Goal: Use online tool/utility: Utilize a website feature to perform a specific function

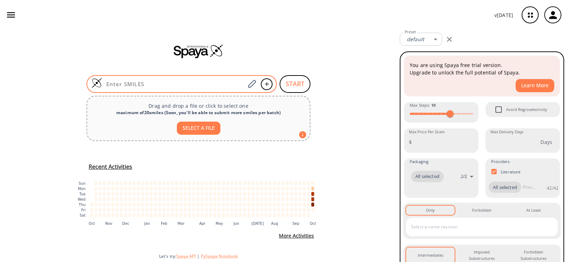
click at [232, 83] on input at bounding box center [173, 84] width 143 height 7
paste input "C=CCCCCCC(OCC)=O"
type input "C=CCCCCCC(OCC)=O"
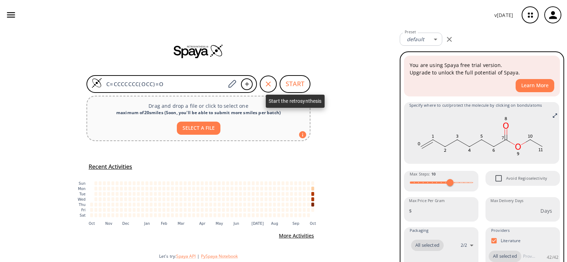
click at [287, 83] on button "START" at bounding box center [295, 84] width 31 height 18
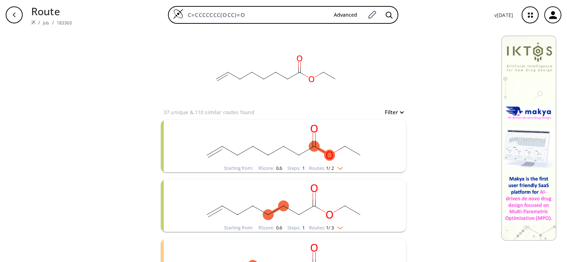
click at [275, 156] on rect "clusters" at bounding box center [284, 142] width 184 height 44
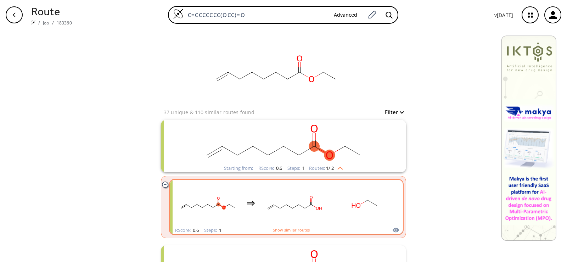
click at [325, 205] on div "clusters" at bounding box center [286, 203] width 221 height 46
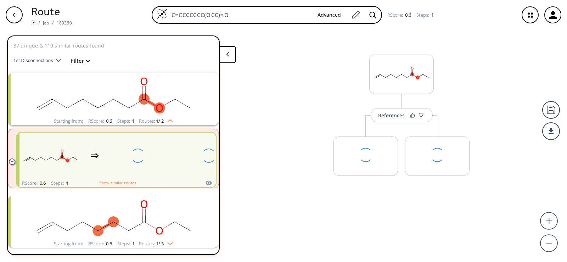
scroll to position [16, 0]
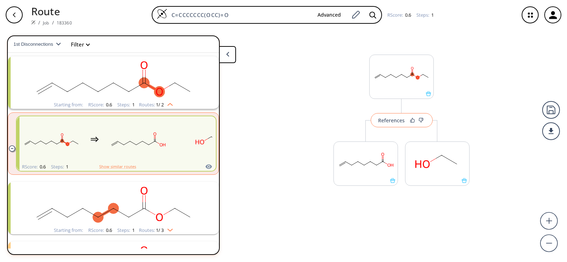
click at [405, 123] on button "References" at bounding box center [402, 120] width 62 height 14
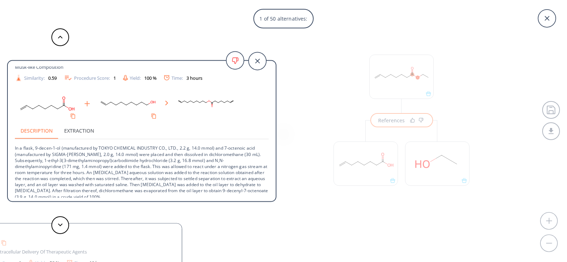
scroll to position [26, 0]
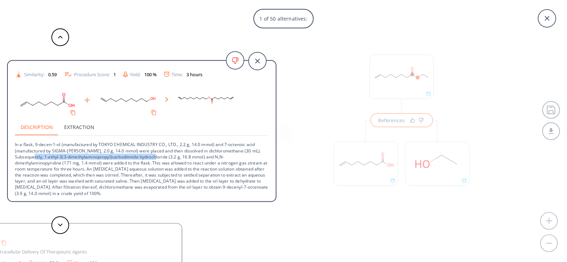
drag, startPoint x: 45, startPoint y: 156, endPoint x: 168, endPoint y: 156, distance: 123.4
click at [168, 156] on p "In a flask, 9-decen-1-ol (manufactured by TOKYO CHEMICAL INDUSTRY CO., LTD., 2.…" at bounding box center [142, 166] width 254 height 60
copy p "1-ethyl-3(3-dimethylaminopropyl)carbodiimide hydrochloride"
click at [141, 155] on p "In a flask, 9-decen-1-ol (manufactured by TOKYO CHEMICAL INDUSTRY CO., LTD., 2.…" at bounding box center [142, 166] width 254 height 60
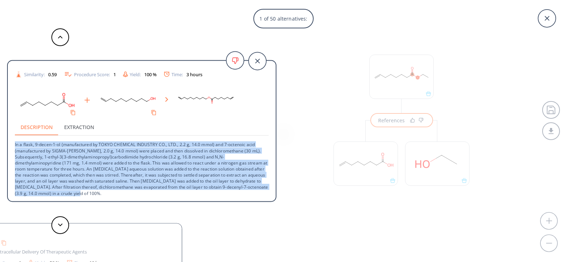
drag, startPoint x: 15, startPoint y: 144, endPoint x: 143, endPoint y: 195, distance: 137.3
click at [143, 195] on p "In a flask, 9-decen-1-ol (manufactured by TOKYO CHEMICAL INDUSTRY CO., LTD., 2.…" at bounding box center [142, 166] width 254 height 60
copy p "In a flask, 9-decen-1-ol (manufactured by TOKYO CHEMICAL INDUSTRY CO., LTD., 2.…"
click at [235, 170] on p "In a flask, 9-decen-1-ol (manufactured by TOKYO CHEMICAL INDUSTRY CO., LTD., 2.…" at bounding box center [142, 166] width 254 height 60
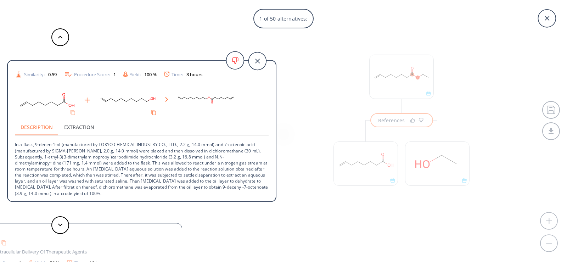
click at [415, 209] on div "1 of 50 alternatives: Esterification Reference: EP3778843A1_0081 Musk-like Comp…" at bounding box center [283, 131] width 567 height 262
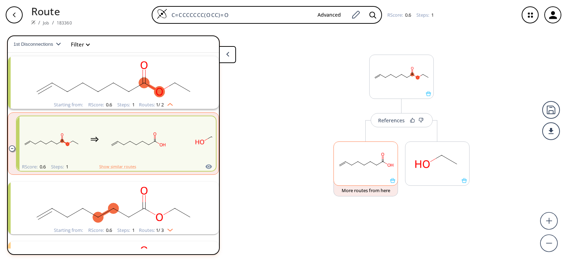
click at [395, 183] on icon at bounding box center [392, 180] width 5 height 5
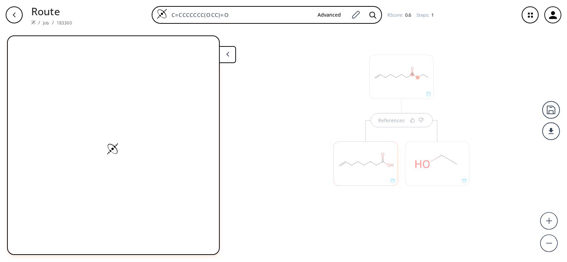
scroll to position [0, 0]
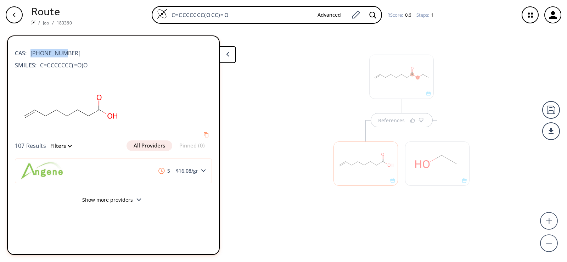
drag, startPoint x: 63, startPoint y: 52, endPoint x: 32, endPoint y: 52, distance: 31.6
click at [32, 52] on div "CAS: 18719-24-9" at bounding box center [113, 50] width 197 height 16
copy span "18719-24-9"
drag, startPoint x: 98, startPoint y: 67, endPoint x: 40, endPoint y: 66, distance: 57.8
click at [40, 66] on div "SMILES: C=CCCCCCC(=O)O" at bounding box center [113, 65] width 197 height 9
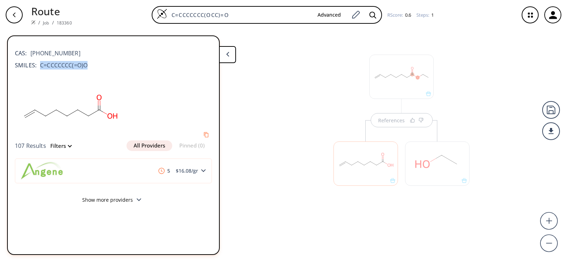
copy span "C=CCCCCCC(=O)O"
drag, startPoint x: 245, startPoint y: 15, endPoint x: 121, endPoint y: 11, distance: 123.8
click at [121, 11] on div "C=CCCCCCC(OCC)=O Advanced RScore : 0.6 Steps : 1" at bounding box center [296, 15] width 436 height 18
paste input "=O)"
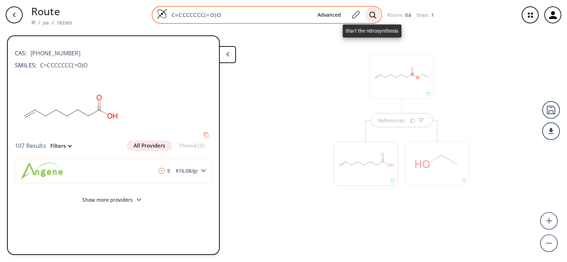
type input "C=CCCCCCC(=O)O"
click at [378, 12] on div at bounding box center [373, 15] width 16 height 16
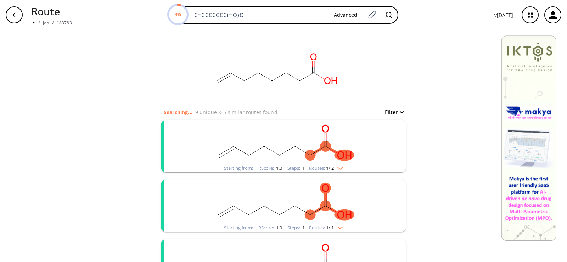
click at [237, 154] on rect "clusters" at bounding box center [284, 142] width 184 height 44
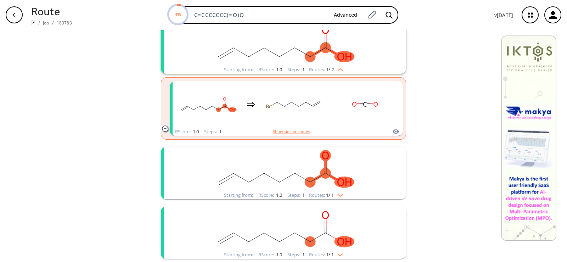
scroll to position [106, 0]
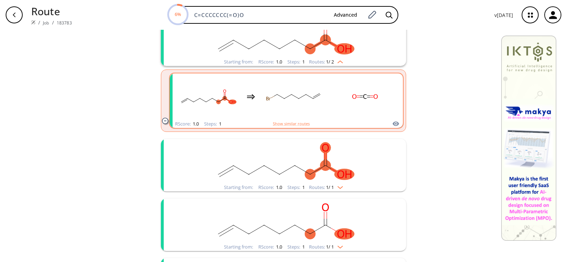
click at [259, 115] on div "clusters" at bounding box center [286, 96] width 221 height 46
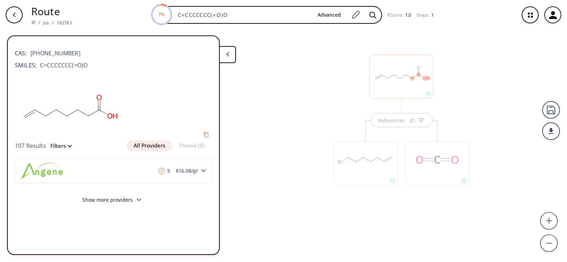
click at [265, 165] on div "References" at bounding box center [283, 143] width 567 height 227
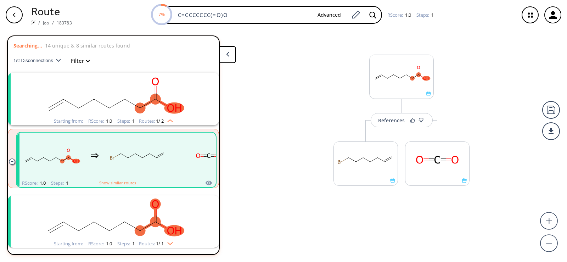
scroll to position [16, 0]
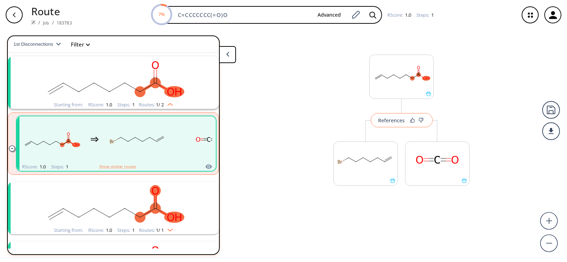
click at [395, 122] on div "References" at bounding box center [391, 120] width 27 height 5
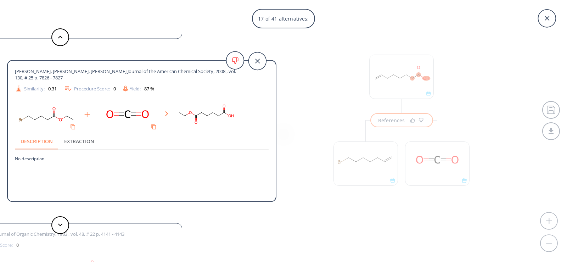
scroll to position [0, 0]
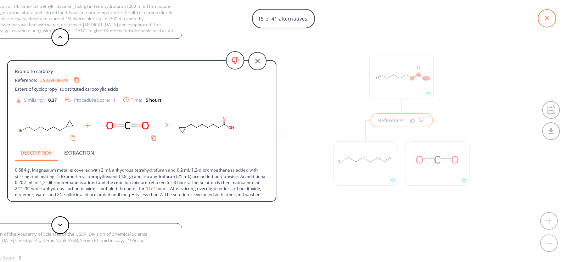
click at [541, 15] on icon at bounding box center [547, 19] width 18 height 18
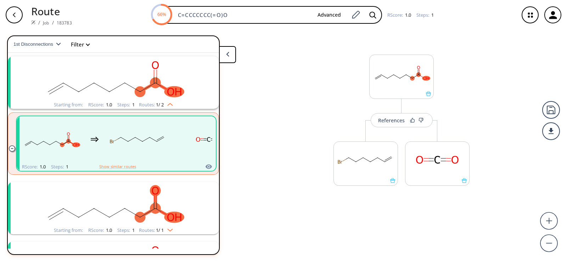
drag, startPoint x: 257, startPoint y: 16, endPoint x: 114, endPoint y: 19, distance: 143.0
click at [114, 19] on div "66% C=CCCCCCC(=O)O Advanced RScore : 1.0 Steps : 1" at bounding box center [296, 15] width 436 height 18
paste input "NC(CC1)CCN1C(OC(C)(C)C)="
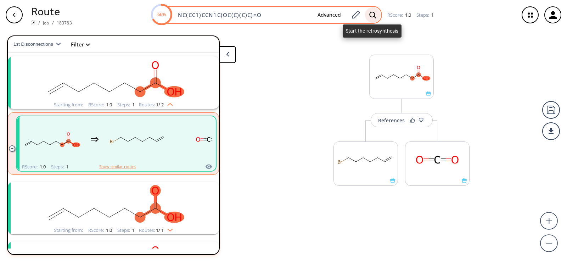
type input "NC(CC1)CCN1C(OC(C)(C)C)=O"
click at [368, 16] on div at bounding box center [373, 15] width 16 height 16
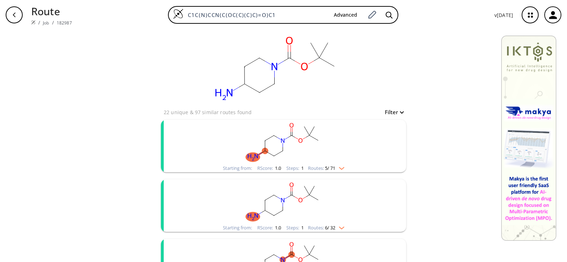
click at [314, 133] on rect "clusters" at bounding box center [284, 142] width 184 height 44
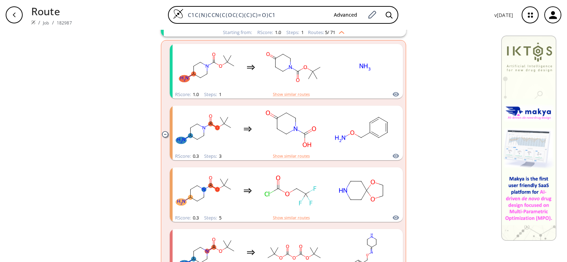
scroll to position [142, 0]
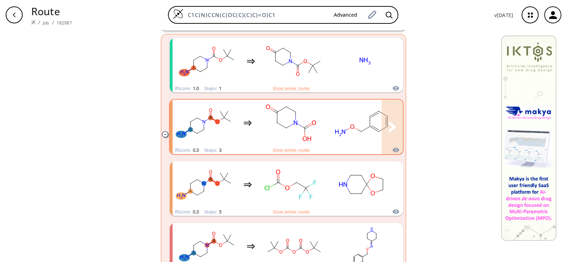
click at [271, 120] on rect "clusters" at bounding box center [291, 123] width 64 height 44
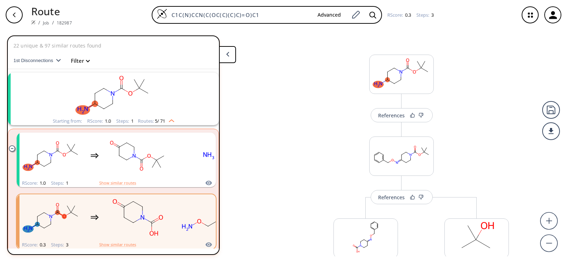
scroll to position [76, 0]
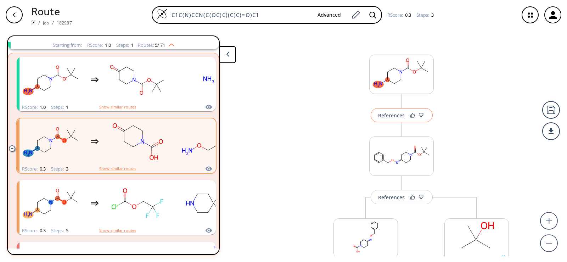
click at [400, 120] on button "References" at bounding box center [402, 115] width 62 height 14
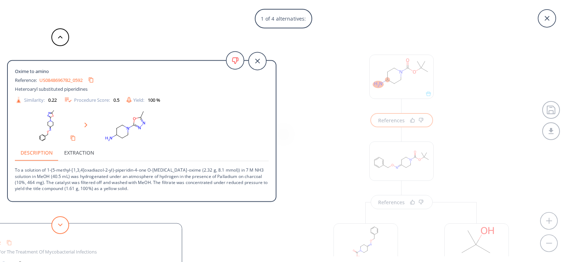
click at [57, 225] on button at bounding box center [60, 225] width 18 height 18
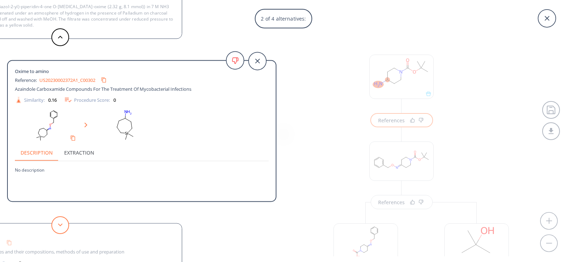
click at [57, 224] on button at bounding box center [60, 225] width 18 height 18
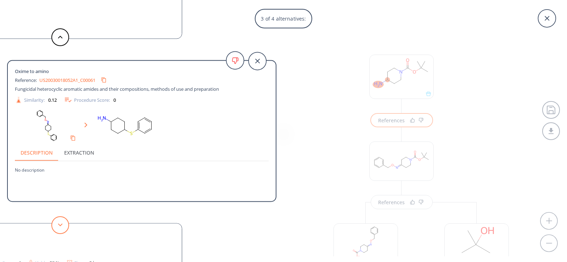
click at [57, 224] on button at bounding box center [60, 225] width 18 height 18
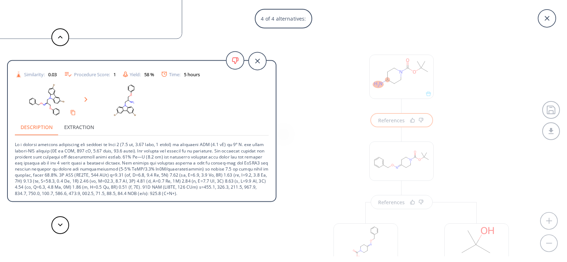
scroll to position [32, 0]
click at [64, 224] on button at bounding box center [60, 225] width 18 height 18
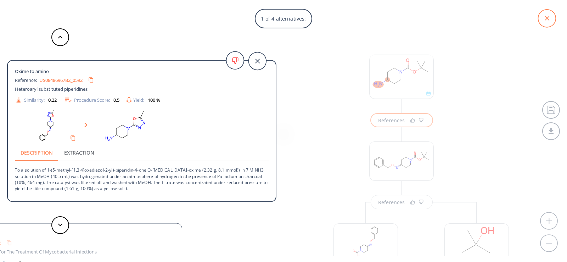
click at [556, 18] on icon at bounding box center [547, 19] width 18 height 18
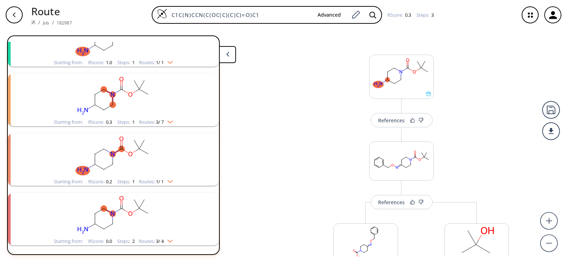
scroll to position [670, 0]
click at [16, 18] on div "button" at bounding box center [14, 14] width 17 height 17
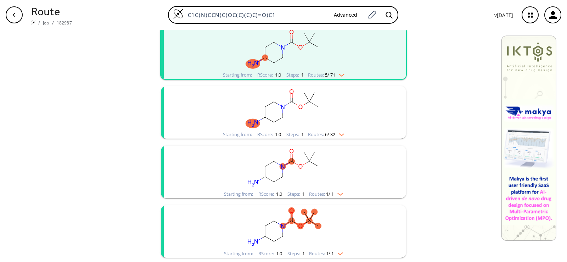
scroll to position [106, 0]
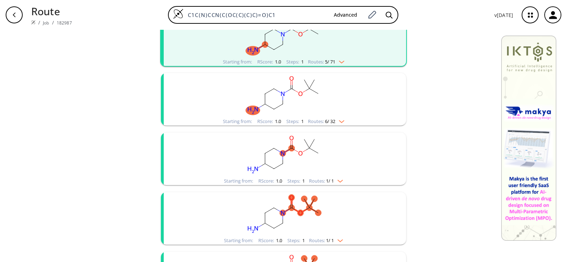
click at [225, 94] on rect "clusters" at bounding box center [284, 95] width 184 height 44
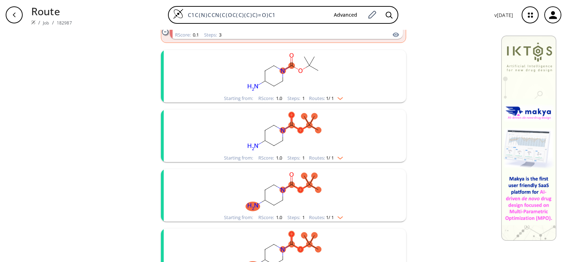
scroll to position [567, 0]
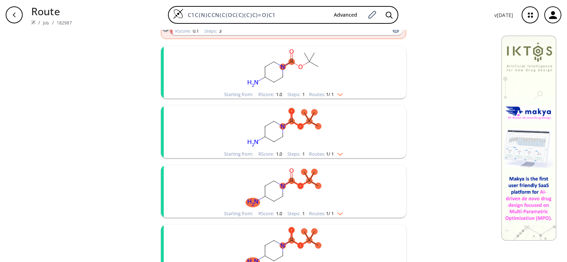
click at [259, 53] on rect "clusters" at bounding box center [284, 68] width 184 height 44
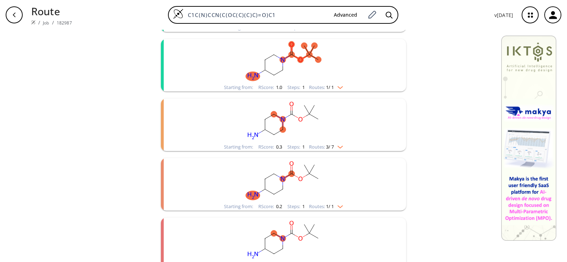
scroll to position [831, 0]
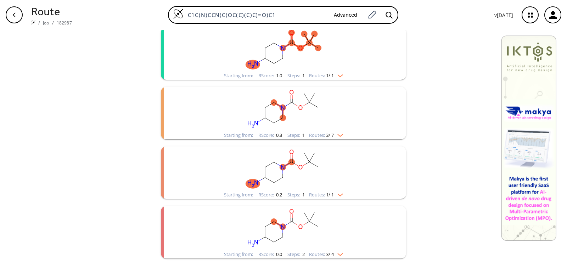
drag, startPoint x: 223, startPoint y: 15, endPoint x: 96, endPoint y: 19, distance: 127.4
click at [96, 19] on div "C1C(N)CCN(C(OC(C)(C)C)=O)C1 Advanced" at bounding box center [283, 15] width 411 height 18
paste input "O/N=C(CC1)/CCN1C(OC(C)(C)C)=O"
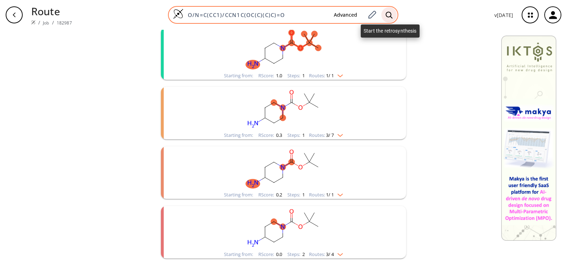
type input "O/N=C(CC1)/CCN1C(OC(C)(C)C)=O"
click at [389, 13] on icon at bounding box center [389, 14] width 7 height 7
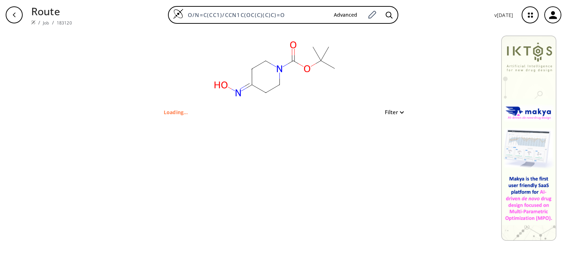
type input "O/N=C1CCN(C(OC(C)(C)C)=O)CC/1"
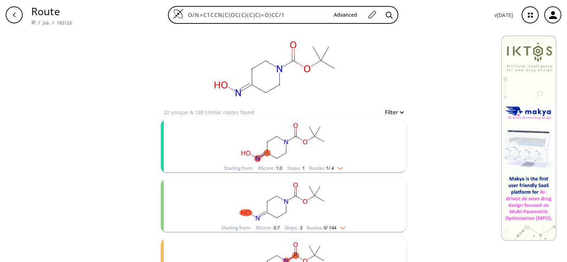
click at [293, 138] on ellipse "clusters" at bounding box center [296, 136] width 7 height 7
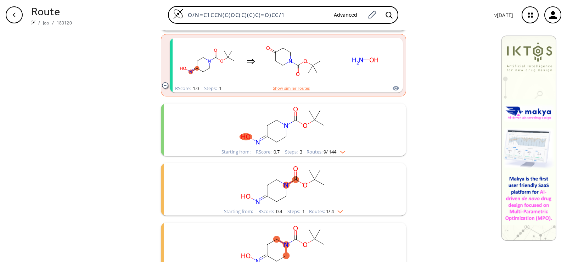
scroll to position [106, 0]
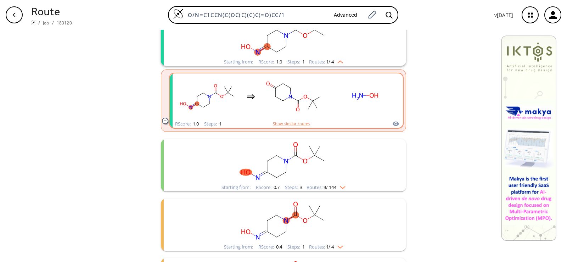
click at [267, 107] on rect "clusters" at bounding box center [294, 96] width 64 height 44
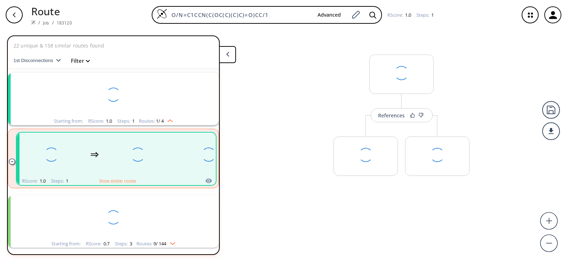
scroll to position [16, 0]
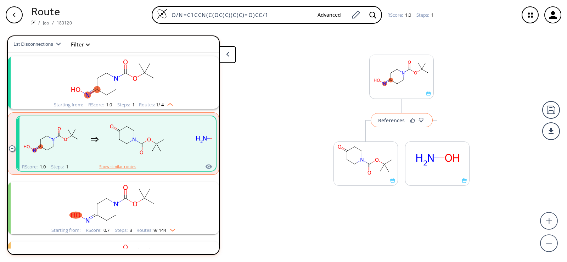
click at [398, 123] on div "References" at bounding box center [391, 120] width 27 height 5
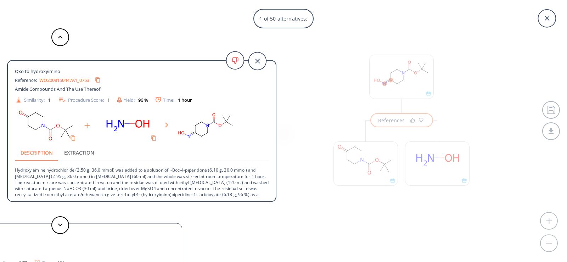
click at [78, 82] on link "WO2008150447A1_0753" at bounding box center [64, 80] width 50 height 5
click at [59, 227] on button at bounding box center [60, 225] width 18 height 18
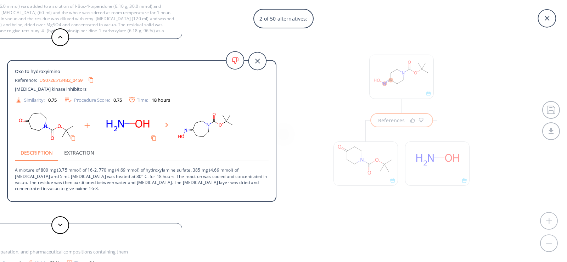
click at [72, 79] on link "US07265134B2_0459" at bounding box center [60, 80] width 43 height 5
click at [66, 224] on button at bounding box center [60, 225] width 18 height 18
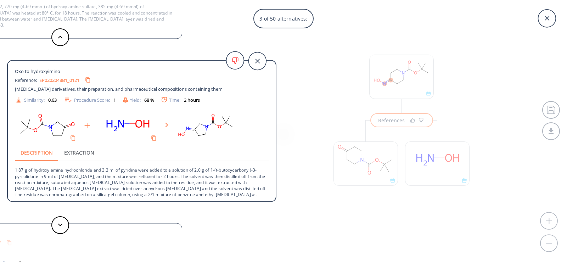
click at [71, 78] on link "EP0202048B1_0121" at bounding box center [59, 80] width 40 height 5
click at [63, 225] on button at bounding box center [60, 225] width 18 height 18
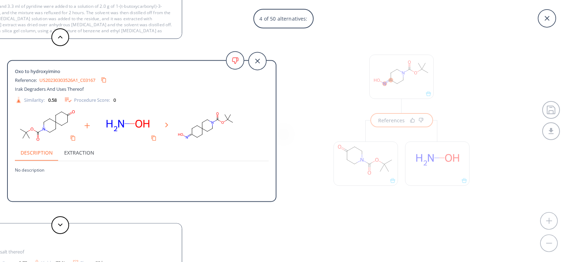
click at [73, 79] on link "US20230303526A1_C03167" at bounding box center [67, 80] width 56 height 5
click at [407, 73] on div "4 of 50 alternatives: Oxo to hydroxyimino Reference: WO2008150447A1_0753 Amide …" at bounding box center [283, 131] width 567 height 262
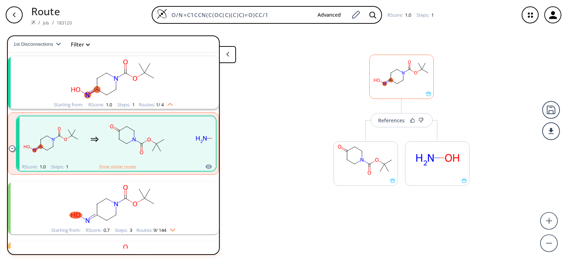
click at [429, 96] on icon at bounding box center [428, 93] width 5 height 5
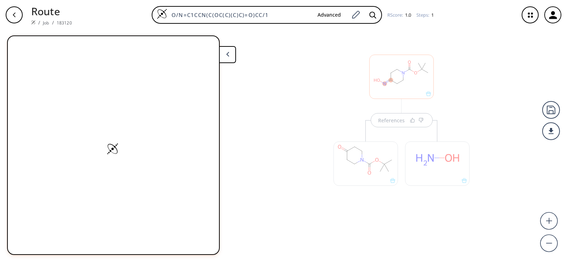
scroll to position [0, 0]
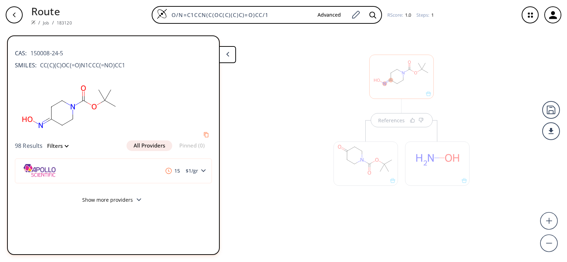
click at [134, 199] on button "Show more providers" at bounding box center [113, 201] width 197 height 17
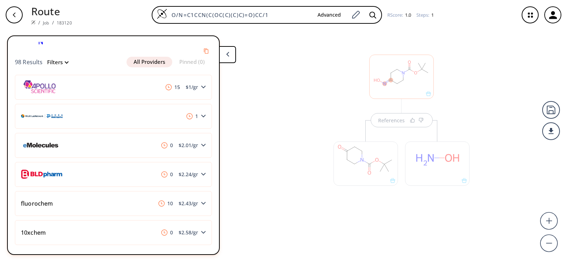
scroll to position [106, 0]
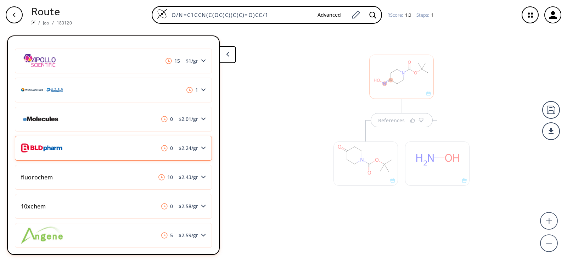
click at [201, 148] on polygon at bounding box center [203, 148] width 5 height 3
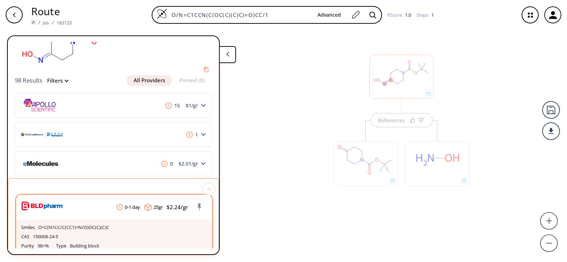
scroll to position [0, 0]
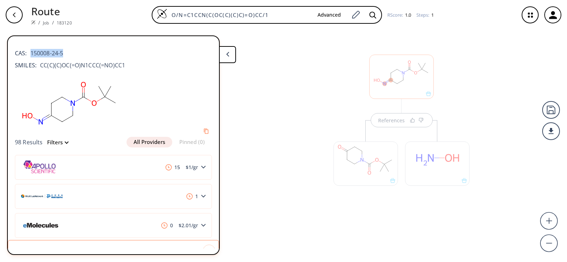
drag, startPoint x: 64, startPoint y: 54, endPoint x: 31, endPoint y: 53, distance: 33.0
click at [31, 53] on div "CAS: 150008-24-5" at bounding box center [113, 50] width 197 height 16
copy span "150008-24-5"
click at [231, 49] on button at bounding box center [227, 54] width 17 height 17
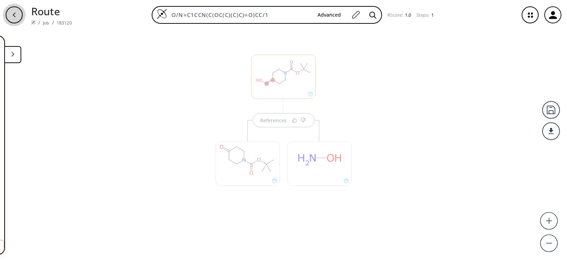
click at [17, 11] on div "button" at bounding box center [14, 14] width 17 height 17
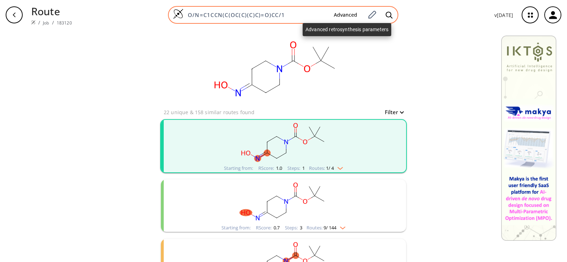
click at [344, 11] on button "Advanced" at bounding box center [345, 15] width 35 height 13
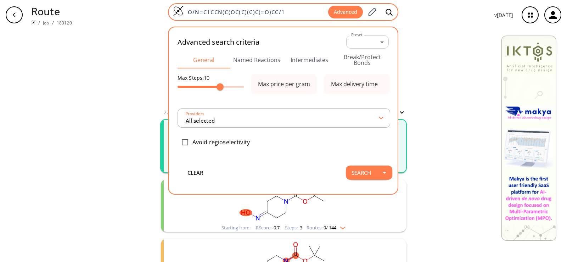
type input "All selected"
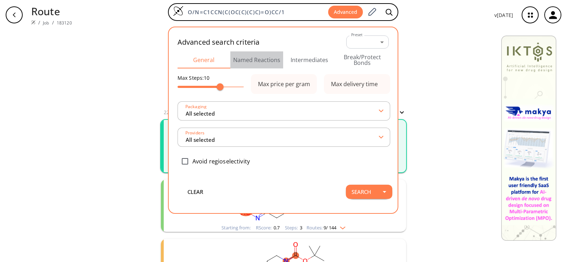
click at [266, 56] on button "Named Reactions" at bounding box center [257, 59] width 53 height 17
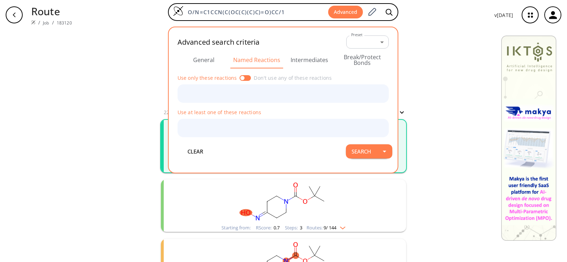
click at [442, 23] on div "O/N=C1CCN(C(OC(C)(C)C)=O)CC/1 Advanced Advanced search criteria Preset ​ -1 Pre…" at bounding box center [283, 14] width 411 height 23
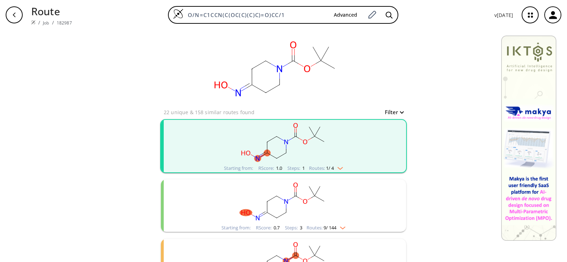
type input "C1C(N)CCN(C(OC(C)(C)C)=O)C1"
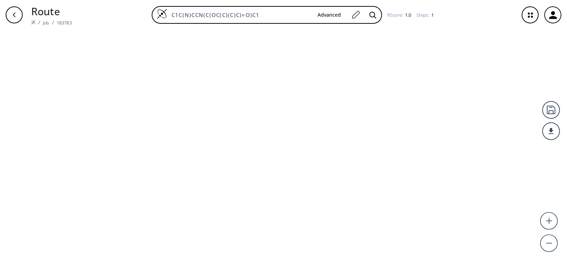
type input "C=CCCCCCC(=O)O"
type input "C=CCCCCCC(OCC)=O"
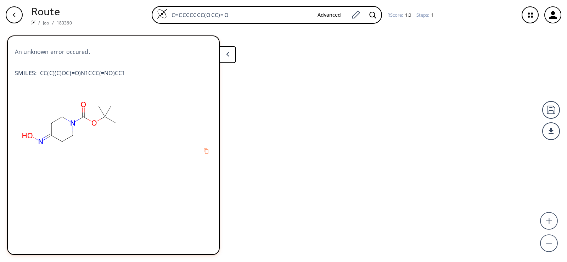
click at [328, 86] on div "An unknown error occured. SMILES: CC(C)(C)OC(=O)N1CCC(=NO)CC1" at bounding box center [283, 146] width 567 height 232
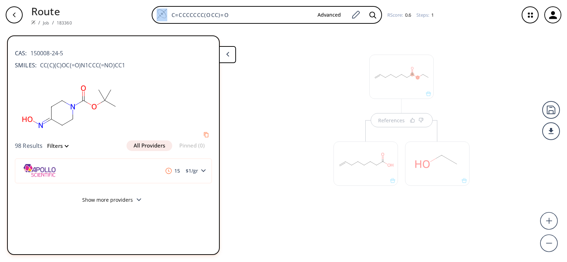
drag, startPoint x: 282, startPoint y: 11, endPoint x: 88, endPoint y: 21, distance: 195.0
click at [88, 21] on div "C=CCCCCCC(OCC)=O Advanced RScore : 0.6 Steps : 1" at bounding box center [296, 15] width 436 height 18
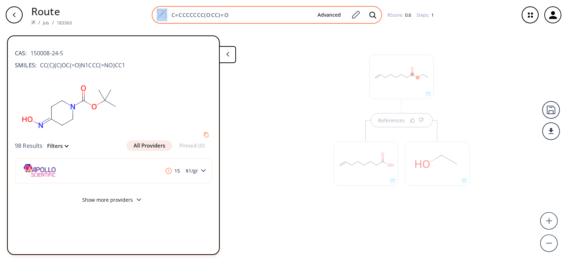
click at [238, 15] on input "C=CCCCCCC(OCC)=O" at bounding box center [239, 14] width 145 height 7
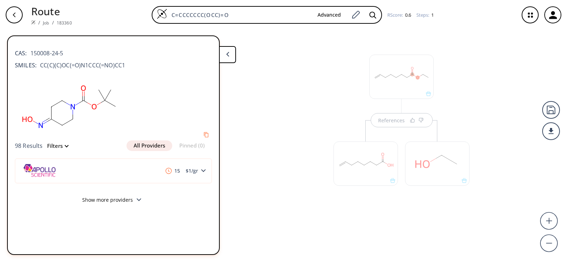
drag, startPoint x: 215, startPoint y: 14, endPoint x: 150, endPoint y: 20, distance: 65.9
click at [150, 20] on div "C=CCCCCCC(OCC)=O Advanced RScore : 0.6 Steps : 1" at bounding box center [296, 15] width 436 height 18
paste input "CC(CC1)C(N)CN1C(OC(C)(C)C)=O"
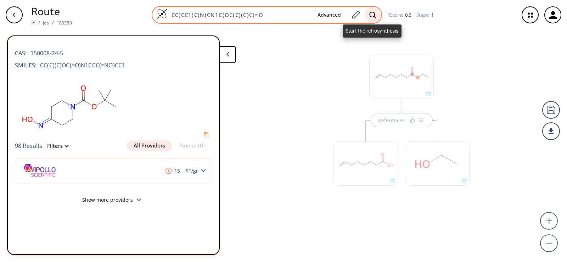
type input "CC(CC1)C(N)CN1C(OC(C)(C)C)=O"
click at [376, 11] on div at bounding box center [373, 15] width 16 height 16
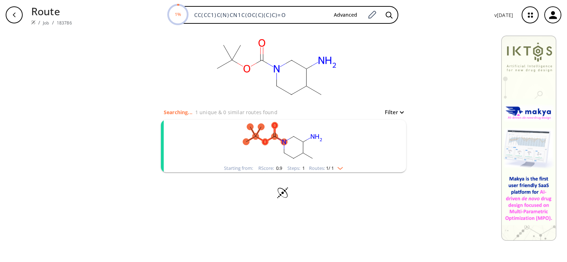
click at [299, 143] on rect "clusters" at bounding box center [284, 142] width 184 height 44
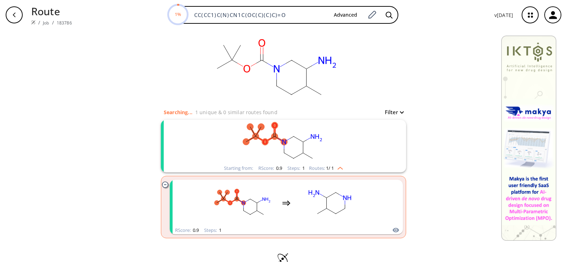
scroll to position [15, 0]
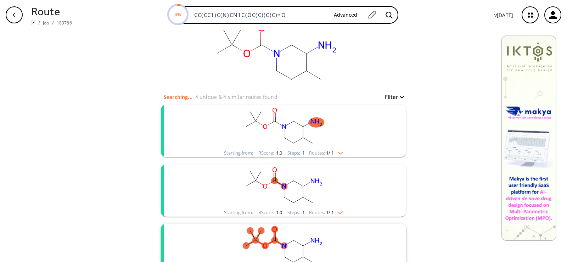
click at [315, 129] on rect "clusters" at bounding box center [284, 127] width 184 height 44
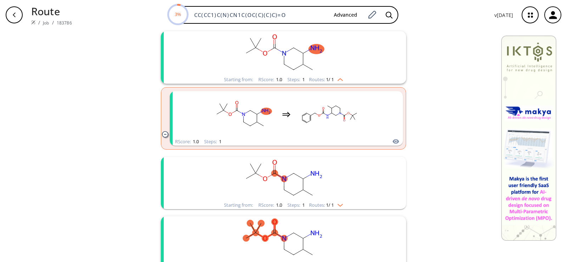
scroll to position [86, 0]
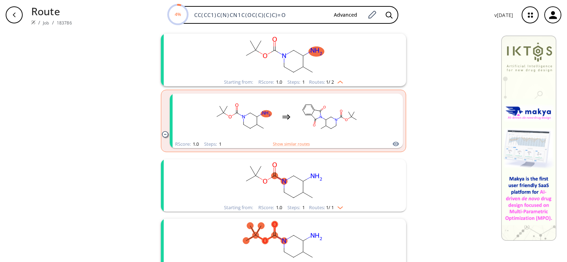
click at [326, 120] on icon "clusters" at bounding box center [326, 123] width 0 height 6
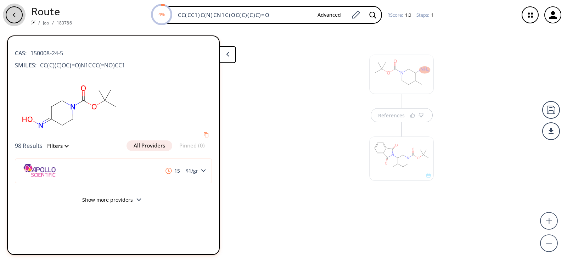
click at [13, 11] on div "button" at bounding box center [14, 14] width 17 height 17
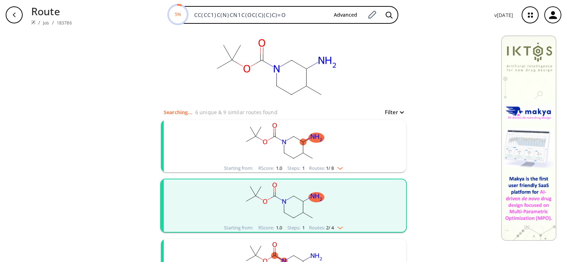
click at [269, 150] on rect "clusters" at bounding box center [284, 142] width 184 height 44
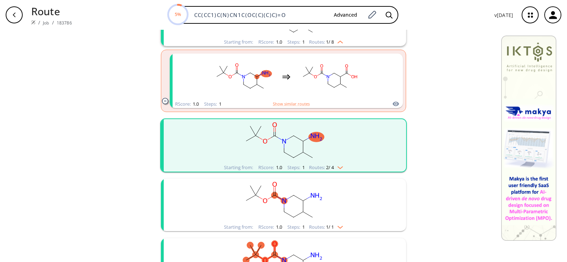
scroll to position [106, 0]
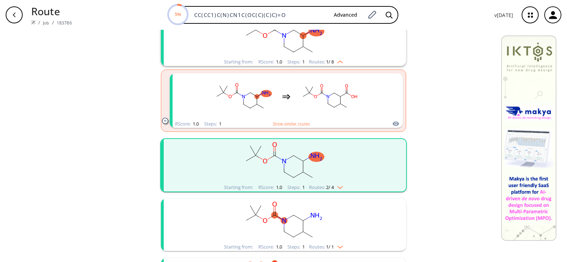
click at [295, 157] on rect "clusters" at bounding box center [284, 161] width 184 height 44
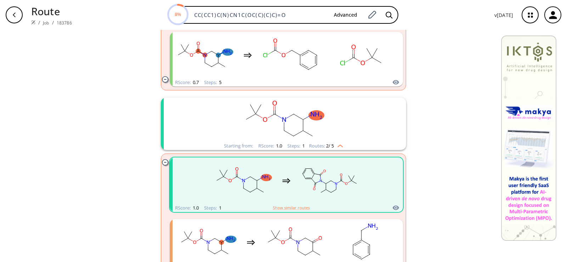
scroll to position [284, 0]
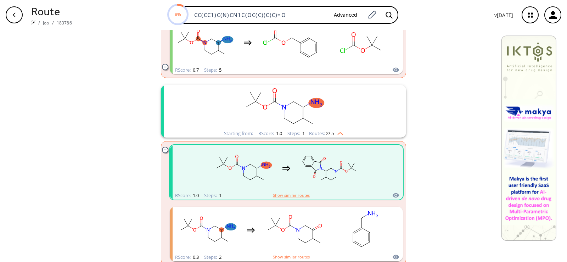
click at [283, 106] on icon "clusters" at bounding box center [285, 107] width 4 height 5
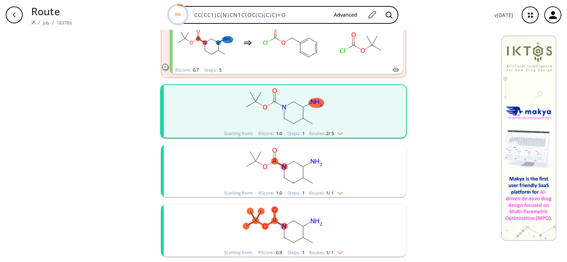
click at [283, 106] on icon "clusters" at bounding box center [285, 107] width 4 height 5
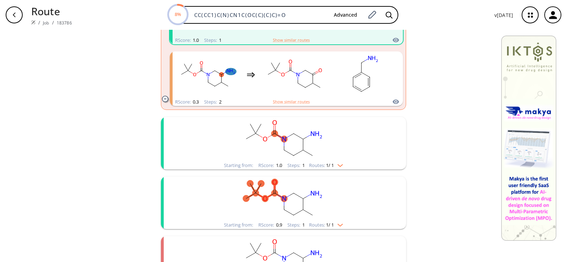
scroll to position [461, 0]
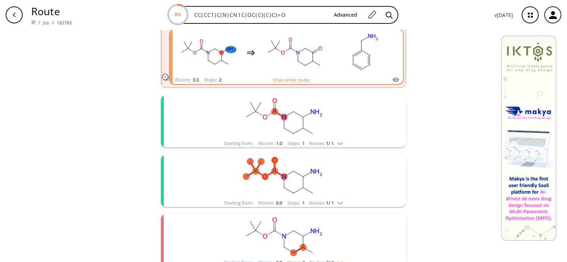
click at [283, 61] on rect "clusters" at bounding box center [294, 53] width 64 height 44
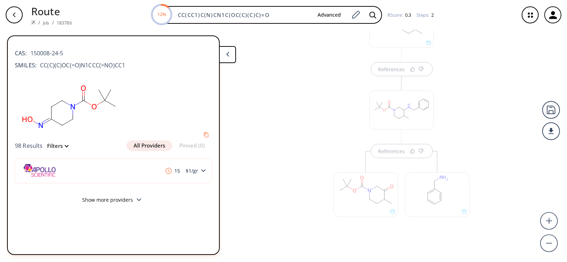
scroll to position [54, 0]
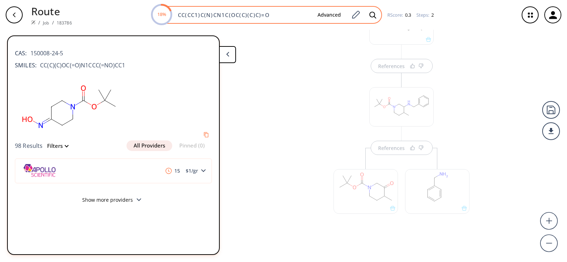
click at [287, 16] on input "CC(CC1)C(N)CN1C(OC(C)(C)C)=O" at bounding box center [243, 14] width 138 height 7
drag, startPoint x: 232, startPoint y: 18, endPoint x: 172, endPoint y: 21, distance: 60.0
click at [172, 21] on div "18% CC(CC1)C(N)CN1C(OC(C)(C)C)=O Advanced" at bounding box center [267, 15] width 231 height 18
click at [372, 13] on icon at bounding box center [373, 14] width 7 height 7
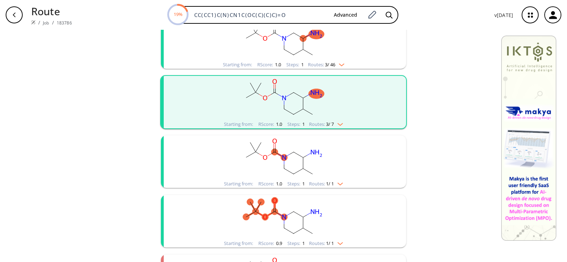
scroll to position [106, 0]
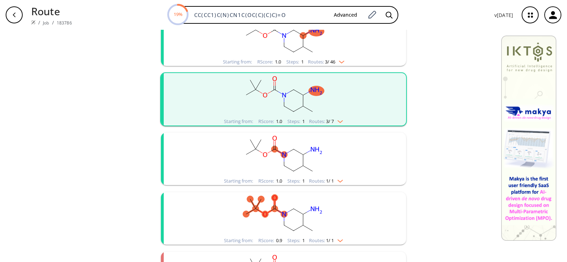
click at [300, 164] on ellipse "clusters" at bounding box center [303, 165] width 7 height 7
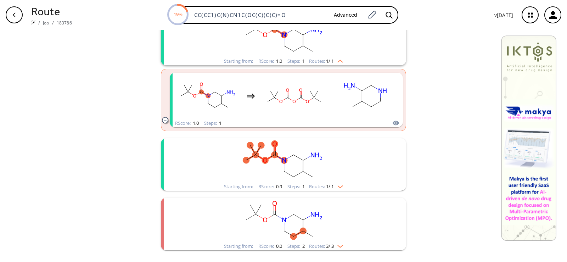
scroll to position [248, 0]
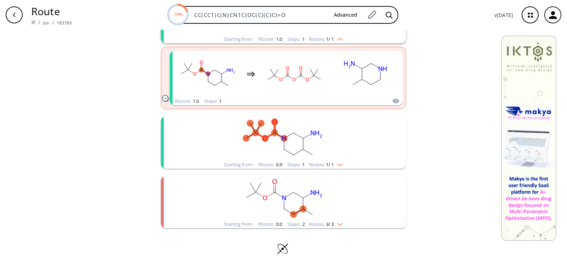
click at [317, 148] on rect "clusters" at bounding box center [284, 138] width 184 height 44
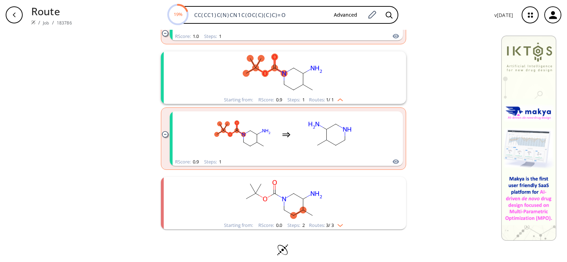
scroll to position [320, 0]
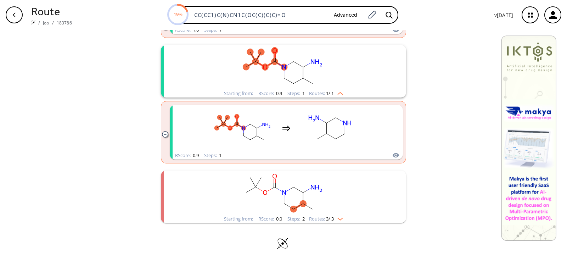
click at [326, 188] on rect "clusters" at bounding box center [284, 193] width 184 height 44
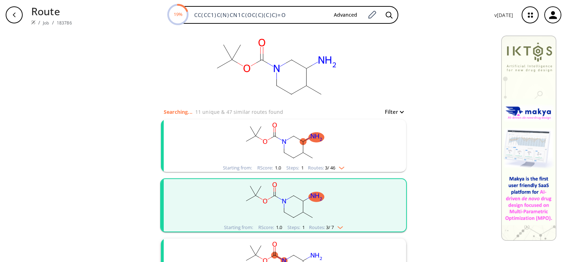
scroll to position [0, 0]
click at [288, 131] on rect "clusters" at bounding box center [284, 142] width 184 height 44
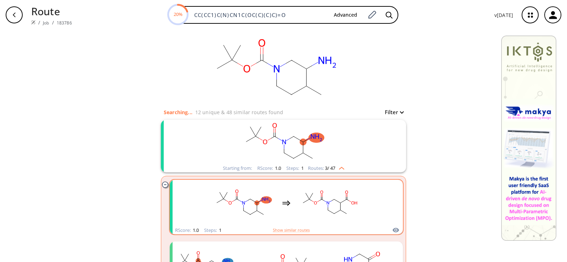
click at [285, 198] on div "clusters" at bounding box center [286, 203] width 150 height 46
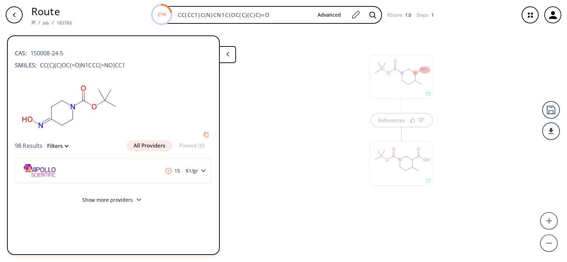
click at [381, 128] on div at bounding box center [402, 160] width 72 height 80
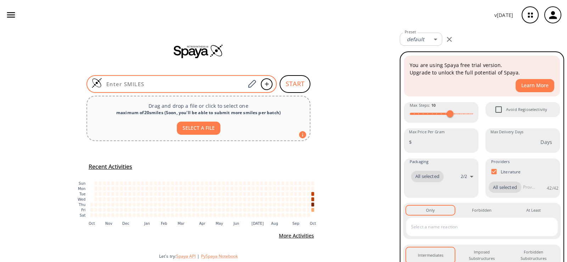
click at [213, 81] on input at bounding box center [173, 84] width 143 height 7
paste input "CC(CC1)C(NC(C)C2=CC=CC=C2)CN1C(OC(C)(C)C)=O"
type input "CC(CC1)C(NC(C)C2=CC=CC=C2)CN1C(OC(C)(C)C)=O"
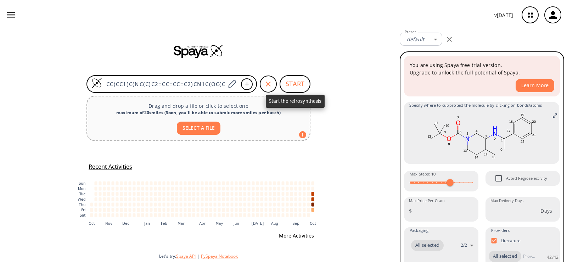
click at [289, 83] on button "START" at bounding box center [295, 84] width 31 height 18
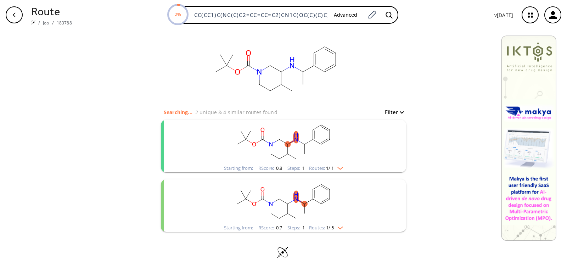
click at [318, 145] on ellipse "clusters" at bounding box center [321, 145] width 6 height 6
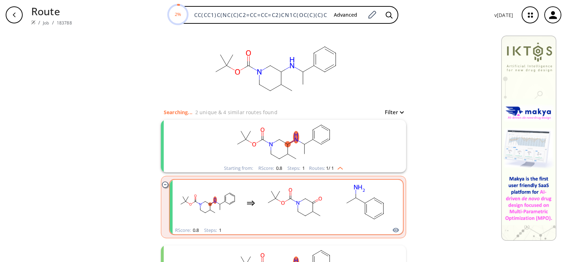
click at [290, 215] on rect "clusters" at bounding box center [294, 203] width 64 height 44
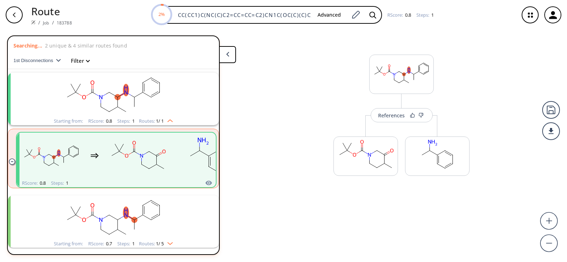
scroll to position [16, 0]
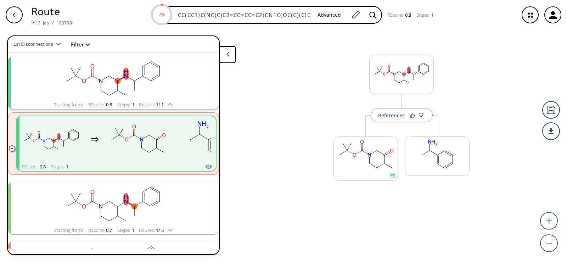
click at [394, 119] on button "References" at bounding box center [402, 115] width 62 height 14
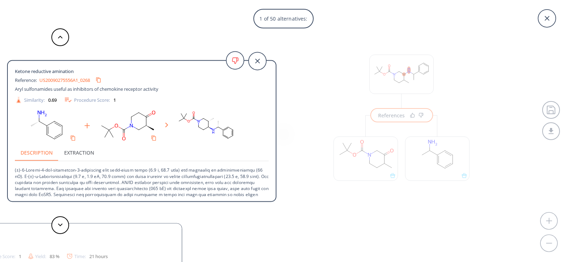
scroll to position [26, 0]
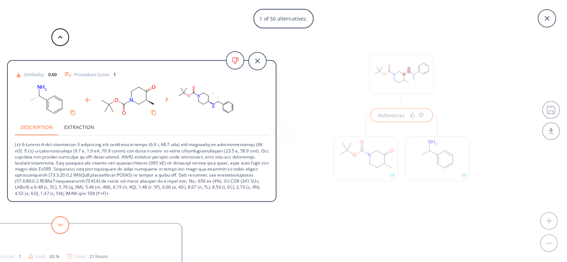
click at [59, 223] on icon at bounding box center [60, 224] width 5 height 3
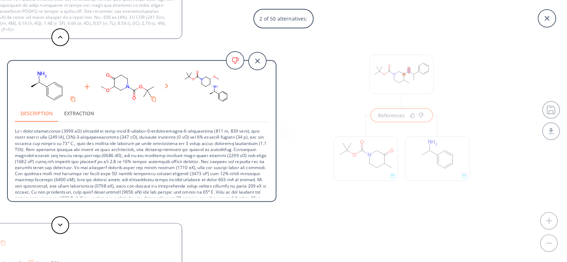
scroll to position [30, 0]
click at [64, 222] on button at bounding box center [60, 225] width 18 height 18
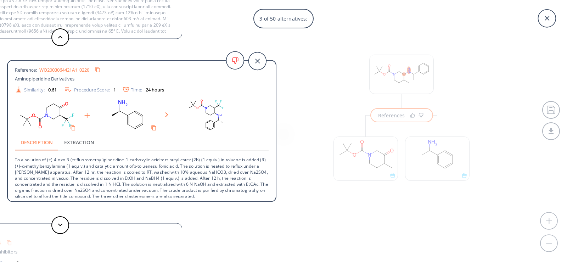
scroll to position [13, 0]
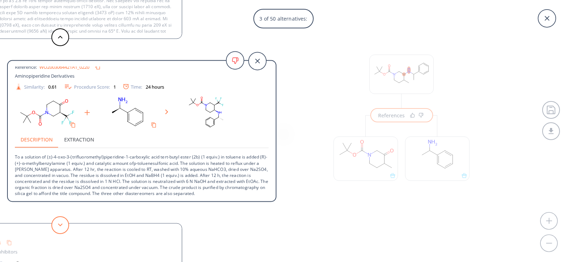
click at [64, 226] on button at bounding box center [60, 225] width 18 height 18
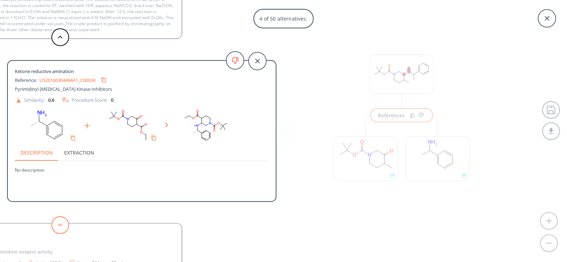
click at [63, 226] on button at bounding box center [60, 225] width 18 height 18
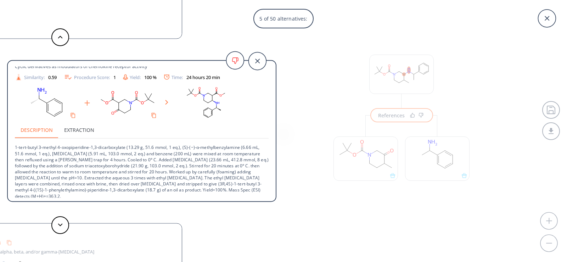
scroll to position [26, 0]
